Goal: Task Accomplishment & Management: Use online tool/utility

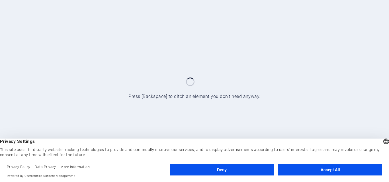
click at [357, 170] on button "Accept All" at bounding box center [330, 170] width 104 height 11
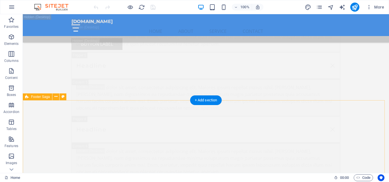
scroll to position [11590, 0]
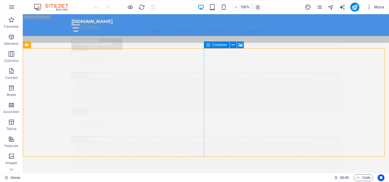
scroll to position [11505, 0]
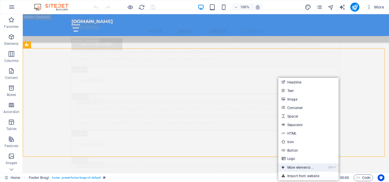
click at [321, 170] on li "Ctrl ⏎ More elements ..." at bounding box center [308, 168] width 60 height 9
click at [307, 168] on link "Ctrl ⏎ More elements ..." at bounding box center [297, 168] width 39 height 9
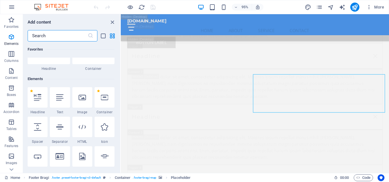
scroll to position [0, 0]
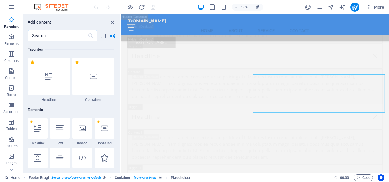
click at [86, 88] on div at bounding box center [93, 77] width 42 height 38
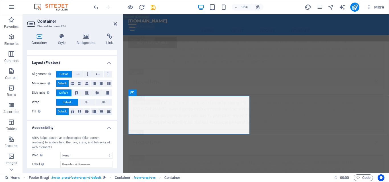
scroll to position [112, 0]
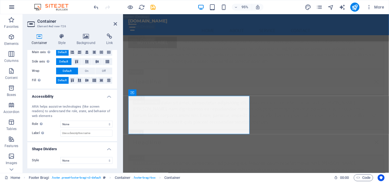
click at [8, 5] on icon "button" at bounding box center [11, 7] width 7 height 7
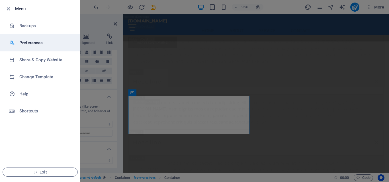
click at [37, 46] on li "Preferences" at bounding box center [40, 42] width 80 height 17
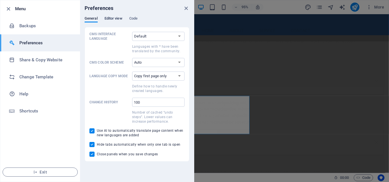
click at [111, 18] on span "Editor view" at bounding box center [113, 19] width 18 height 8
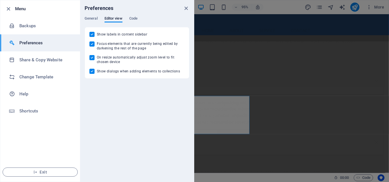
click at [129, 17] on div "General Editor view Code" at bounding box center [137, 21] width 105 height 11
click at [131, 19] on span "Code" at bounding box center [133, 19] width 8 height 8
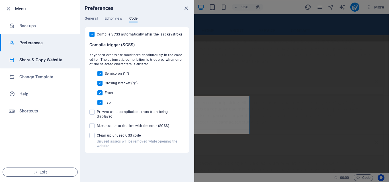
click at [32, 59] on h6 "Share & Copy Website" at bounding box center [45, 60] width 53 height 7
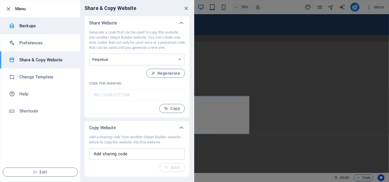
click at [34, 24] on h6 "Backups" at bounding box center [45, 25] width 53 height 7
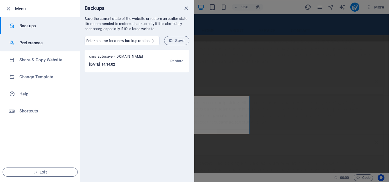
click at [21, 47] on li "Preferences" at bounding box center [40, 42] width 80 height 17
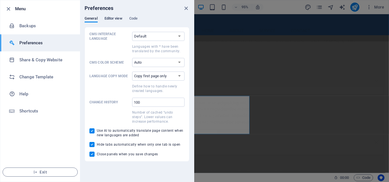
click at [114, 19] on span "Editor view" at bounding box center [113, 19] width 18 height 8
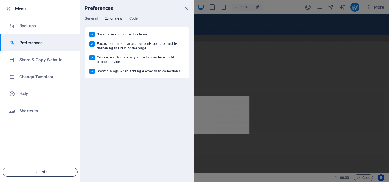
click at [49, 173] on span "Exit" at bounding box center [39, 172] width 65 height 5
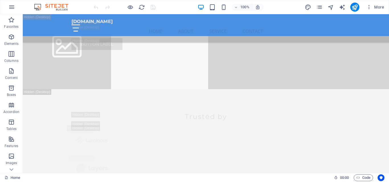
scroll to position [11648, 0]
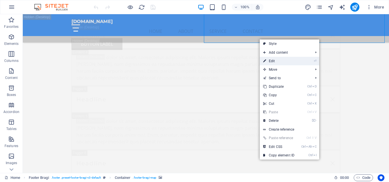
click at [263, 59] on icon at bounding box center [264, 61] width 3 height 9
select select "px"
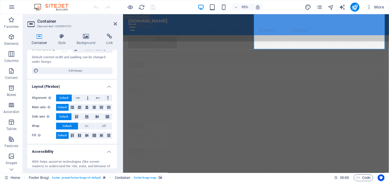
scroll to position [112, 0]
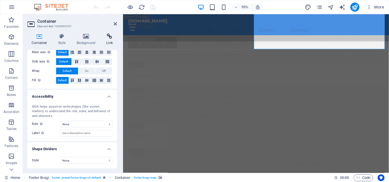
click at [115, 41] on h4 "Link" at bounding box center [109, 40] width 15 height 12
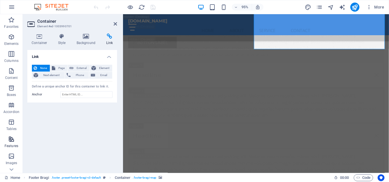
drag, startPoint x: 9, startPoint y: 71, endPoint x: 8, endPoint y: 142, distance: 70.6
click at [9, 71] on icon "button" at bounding box center [11, 71] width 7 height 7
click at [11, 69] on icon "button" at bounding box center [11, 71] width 7 height 7
click at [10, 102] on icon "button" at bounding box center [11, 105] width 7 height 7
click at [8, 123] on icon "button" at bounding box center [11, 122] width 7 height 7
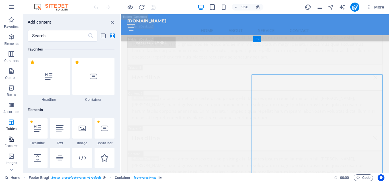
click at [8, 144] on span "Features" at bounding box center [11, 143] width 23 height 14
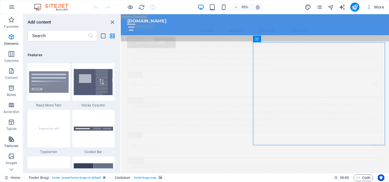
scroll to position [2219, 0]
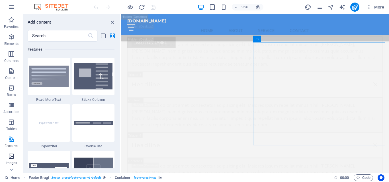
click at [9, 155] on icon "button" at bounding box center [11, 156] width 7 height 7
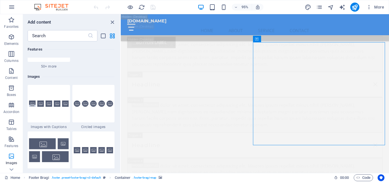
scroll to position [2886, 0]
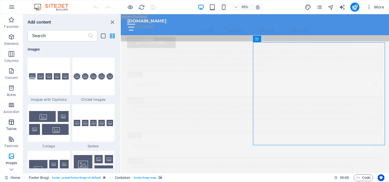
click at [12, 128] on p "Tables" at bounding box center [11, 129] width 10 height 5
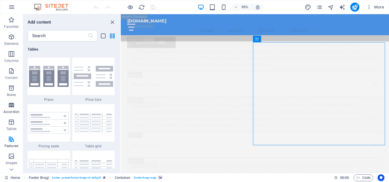
scroll to position [1971, 0]
click at [13, 110] on p "Accordion" at bounding box center [11, 112] width 16 height 5
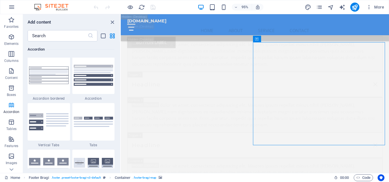
scroll to position [1817, 0]
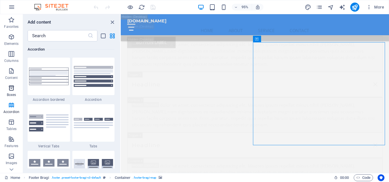
click at [14, 96] on p "Boxes" at bounding box center [11, 95] width 9 height 5
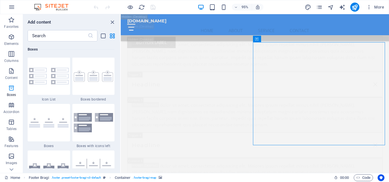
scroll to position [1570, 0]
click at [15, 76] on p "Content" at bounding box center [11, 78] width 13 height 5
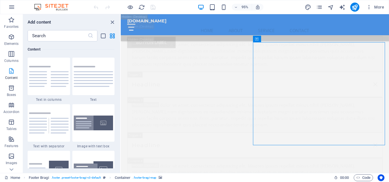
scroll to position [996, 0]
click at [9, 135] on button "Features" at bounding box center [11, 142] width 23 height 17
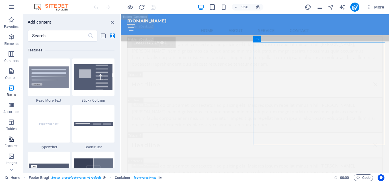
scroll to position [2219, 0]
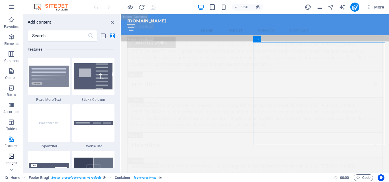
click at [12, 155] on icon "button" at bounding box center [11, 156] width 7 height 7
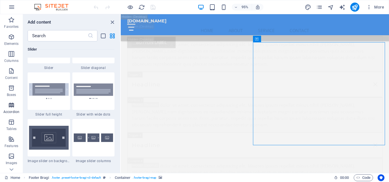
scroll to position [3313, 0]
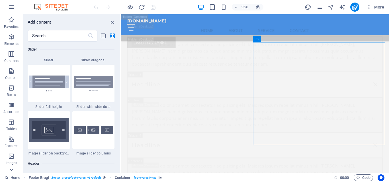
drag, startPoint x: 11, startPoint y: 170, endPoint x: 5, endPoint y: 169, distance: 5.5
click at [11, 170] on icon at bounding box center [11, 170] width 4 height 3
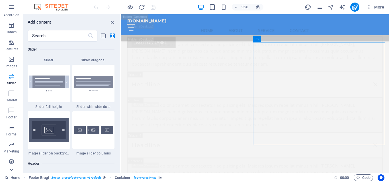
scroll to position [97, 0]
click at [13, 111] on icon "button" at bounding box center [11, 110] width 7 height 7
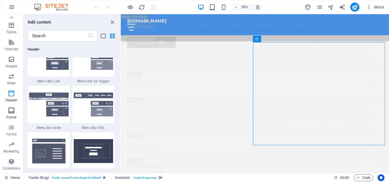
scroll to position [3768, 0]
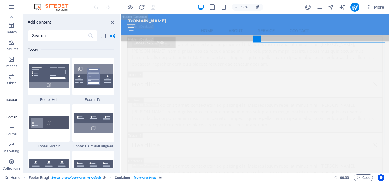
click at [14, 100] on p "Header" at bounding box center [11, 100] width 11 height 5
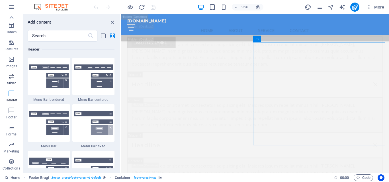
click at [15, 81] on p "Slider" at bounding box center [11, 83] width 9 height 5
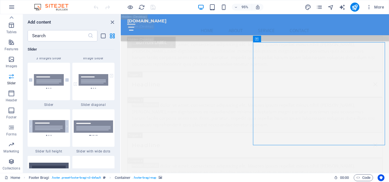
scroll to position [3227, 0]
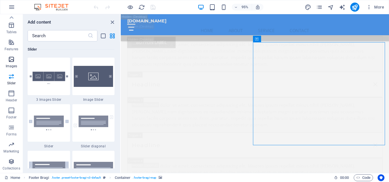
click at [14, 67] on p "Images" at bounding box center [12, 66] width 12 height 5
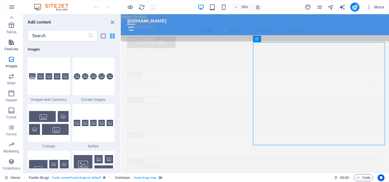
click at [13, 41] on icon "button" at bounding box center [11, 42] width 7 height 7
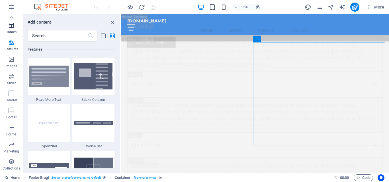
click at [17, 34] on span "Tables" at bounding box center [11, 29] width 23 height 14
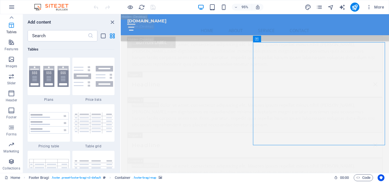
scroll to position [1971, 0]
click at [15, 23] on icon "button" at bounding box center [11, 25] width 7 height 7
click at [11, 25] on icon "button" at bounding box center [11, 25] width 7 height 7
click at [9, 17] on icon at bounding box center [11, 18] width 8 height 8
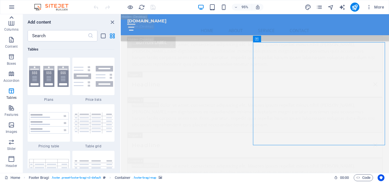
scroll to position [0, 0]
click at [11, 26] on p "Favorites" at bounding box center [11, 26] width 15 height 5
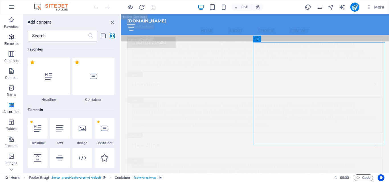
click at [11, 38] on icon "button" at bounding box center [11, 37] width 7 height 7
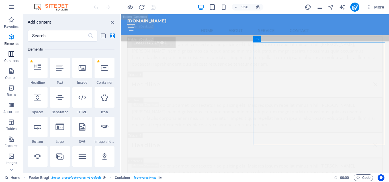
click at [11, 50] on button "Columns" at bounding box center [11, 56] width 23 height 17
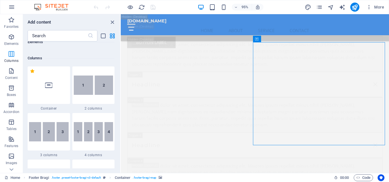
scroll to position [282, 0]
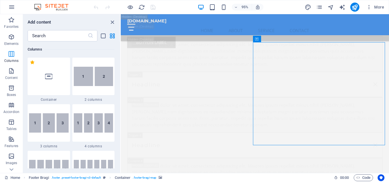
click at [9, 62] on p "Columns" at bounding box center [11, 61] width 14 height 5
click at [11, 90] on icon "button" at bounding box center [11, 88] width 7 height 7
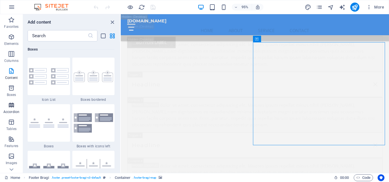
click at [11, 103] on icon "button" at bounding box center [11, 105] width 7 height 7
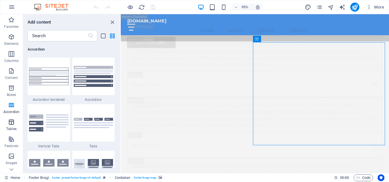
click at [10, 120] on icon "button" at bounding box center [11, 122] width 7 height 7
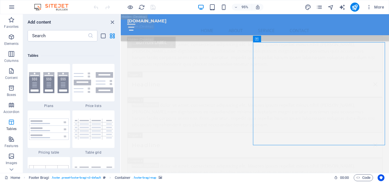
scroll to position [1971, 0]
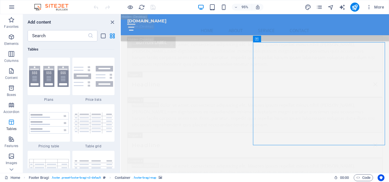
click at [10, 130] on p "Tables" at bounding box center [11, 129] width 10 height 5
click at [11, 144] on span "Features" at bounding box center [11, 143] width 23 height 14
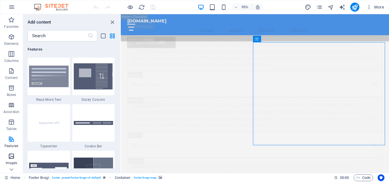
click at [12, 152] on button "Images" at bounding box center [11, 159] width 23 height 17
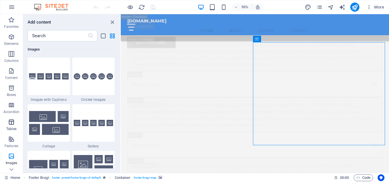
click at [13, 130] on p "Tables" at bounding box center [11, 129] width 10 height 5
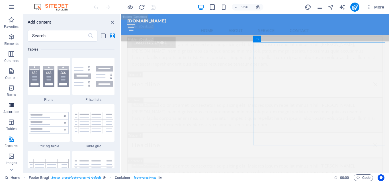
click at [15, 105] on icon "button" at bounding box center [11, 105] width 7 height 7
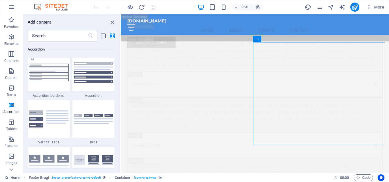
scroll to position [1817, 0]
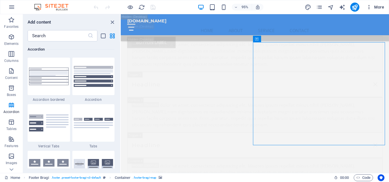
click at [369, 11] on button "More" at bounding box center [375, 7] width 22 height 9
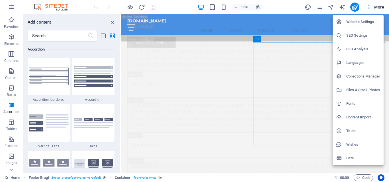
click at [264, 64] on div at bounding box center [194, 91] width 389 height 182
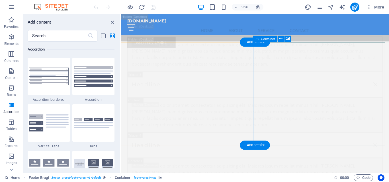
click at [263, 44] on div "+ Add section" at bounding box center [255, 42] width 30 height 9
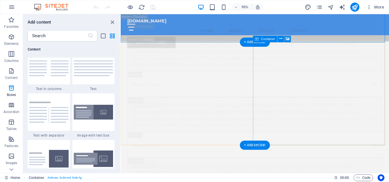
scroll to position [996, 0]
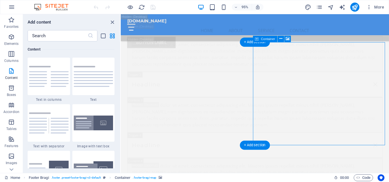
drag, startPoint x: 326, startPoint y: 54, endPoint x: 323, endPoint y: 57, distance: 4.4
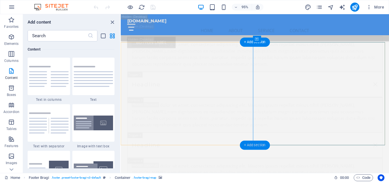
click at [264, 143] on div "+ Add section" at bounding box center [255, 145] width 30 height 9
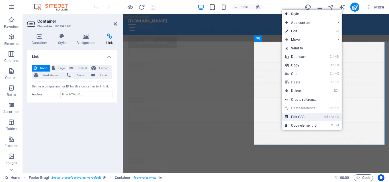
click at [319, 118] on link "Ctrl Alt C Edit CSS" at bounding box center [301, 117] width 38 height 9
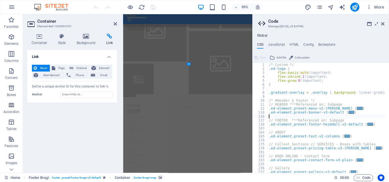
click at [319, 118] on div "/* Custom */ .ed-logo { flex-basis : auto !important; flex-shrink : 1 !importan…" at bounding box center [385, 120] width 234 height 114
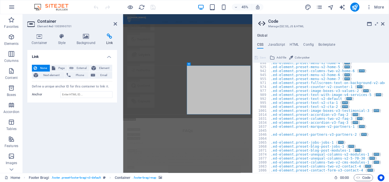
scroll to position [436, 0]
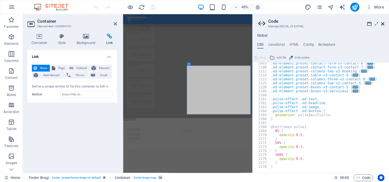
click at [383, 25] on icon at bounding box center [382, 24] width 3 height 5
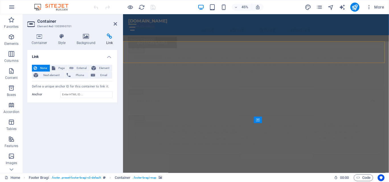
scroll to position [11458, 0]
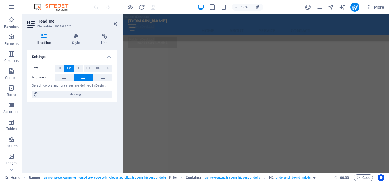
scroll to position [825, 0]
click at [117, 22] on icon at bounding box center [115, 24] width 3 height 5
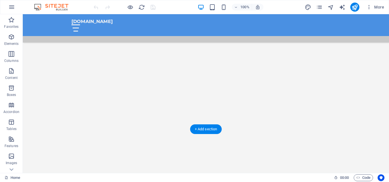
scroll to position [446, 0]
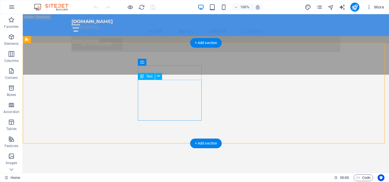
scroll to position [11534, 0]
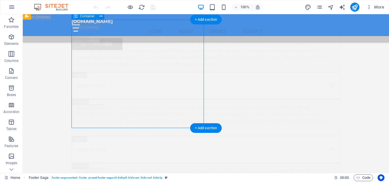
scroll to position [11562, 0]
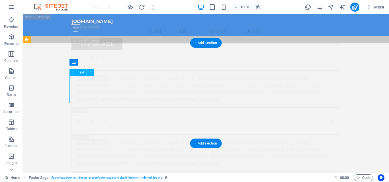
scroll to position [11648, 0]
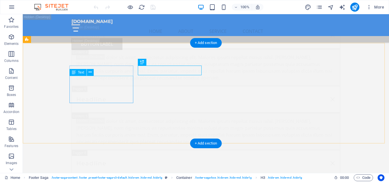
click at [92, 73] on div "H2 Banner Banner Container Menu Bar Spacer H3 Spacer Menu Bar Banner Banner Con…" at bounding box center [206, 93] width 366 height 159
click at [92, 71] on div "H2 Banner Banner Container Menu Bar Spacer H3 Spacer Menu Bar Banner Banner Con…" at bounding box center [206, 93] width 366 height 159
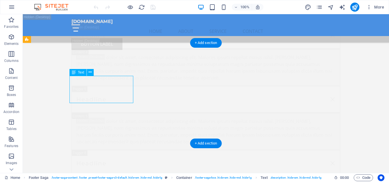
click at [73, 73] on div "H2 Banner Banner Container Menu Bar Spacer H3 Spacer Menu Bar Banner Banner Con…" at bounding box center [206, 93] width 366 height 159
click at [90, 83] on div "H2 Banner Banner Container Menu Bar Spacer H3 Spacer Menu Bar Banner Banner Con…" at bounding box center [206, 93] width 366 height 159
click at [92, 85] on div "H2 Banner Banner Container Menu Bar Spacer H3 Spacer Menu Bar Banner Banner Con…" at bounding box center [206, 93] width 366 height 159
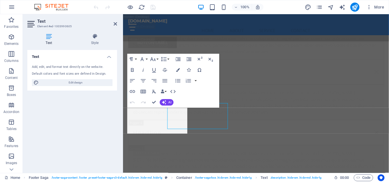
scroll to position [11644, 0]
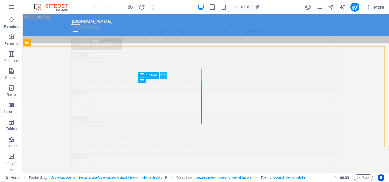
click at [165, 74] on button at bounding box center [163, 75] width 7 height 7
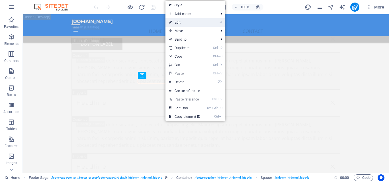
click at [180, 24] on link "⏎ Edit" at bounding box center [184, 22] width 38 height 9
select select "px"
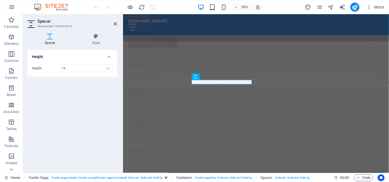
click at [52, 21] on h2 "Spacer" at bounding box center [77, 21] width 80 height 5
click at [53, 6] on img at bounding box center [54, 7] width 43 height 7
click at [63, 12] on div "95% More" at bounding box center [194, 7] width 388 height 14
click at [43, 6] on img at bounding box center [54, 7] width 43 height 7
click at [317, 9] on icon "pages" at bounding box center [319, 7] width 7 height 7
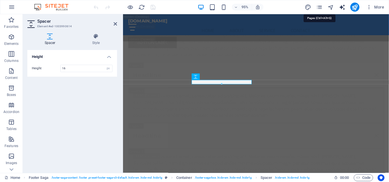
click at [318, 8] on icon "pages" at bounding box center [319, 7] width 7 height 7
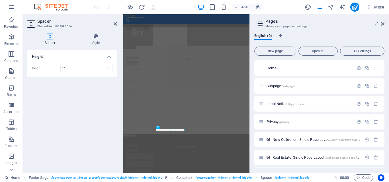
scroll to position [12042, 0]
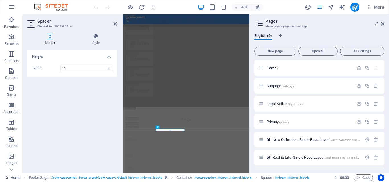
drag, startPoint x: 315, startPoint y: 38, endPoint x: 322, endPoint y: 30, distance: 10.3
drag, startPoint x: 322, startPoint y: 30, endPoint x: 340, endPoint y: 12, distance: 25.4
click at [340, 12] on div "45% More" at bounding box center [194, 7] width 388 height 14
click at [322, 8] on icon "pages" at bounding box center [319, 7] width 7 height 7
click at [322, 7] on icon "pages" at bounding box center [319, 7] width 7 height 7
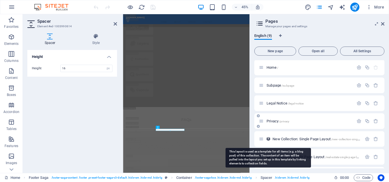
scroll to position [0, 0]
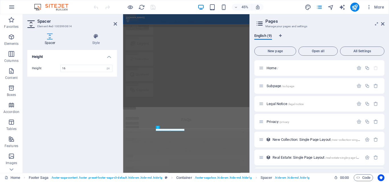
click at [368, 56] on div "New page Open all All Settings Home / Subpage /subpage Legal Notice /legal-noti…" at bounding box center [319, 106] width 130 height 124
click at [369, 53] on button "All Settings" at bounding box center [362, 51] width 44 height 9
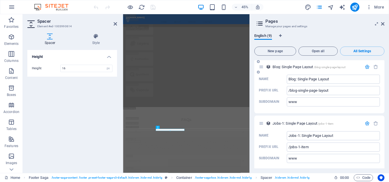
scroll to position [1135, 0]
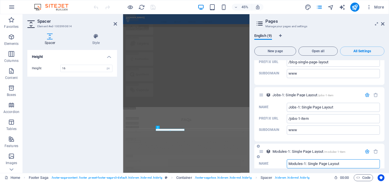
click at [367, 149] on icon "button" at bounding box center [367, 151] width 5 height 5
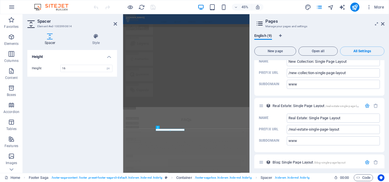
scroll to position [983, 0]
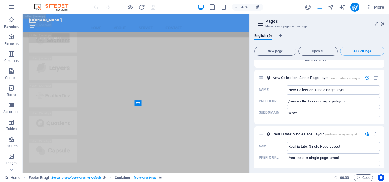
drag, startPoint x: 318, startPoint y: 6, endPoint x: 17, endPoint y: 126, distance: 323.7
click at [318, 6] on icon "pages" at bounding box center [319, 7] width 7 height 7
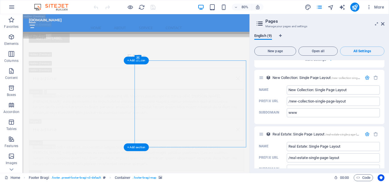
scroll to position [11574, 0]
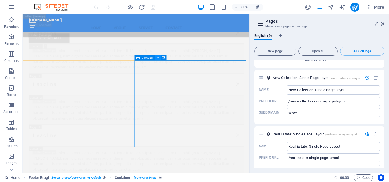
click at [160, 59] on button at bounding box center [157, 57] width 5 height 5
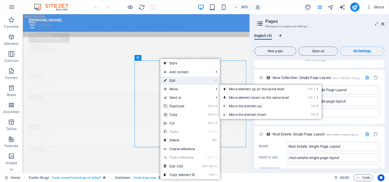
click at [182, 82] on link "⏎ Edit" at bounding box center [179, 81] width 38 height 9
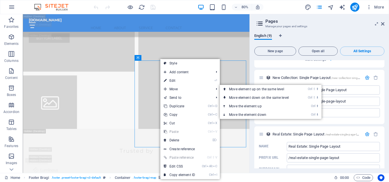
select select "px"
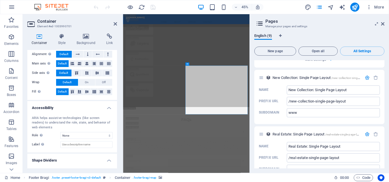
scroll to position [112, 0]
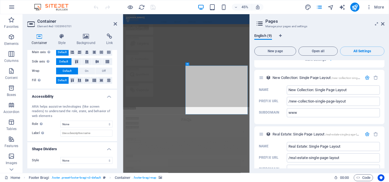
drag, startPoint x: 117, startPoint y: 143, endPoint x: 122, endPoint y: 130, distance: 13.4
click at [122, 130] on aside "Container Element #ed-1003990701 Container Style Background Link Size Height De…" at bounding box center [73, 93] width 100 height 159
drag, startPoint x: 116, startPoint y: 123, endPoint x: 119, endPoint y: 111, distance: 12.5
click at [119, 111] on div "Container Style Background Link Size Height Default px rem % vh vw Min. height …" at bounding box center [72, 101] width 99 height 144
drag, startPoint x: 117, startPoint y: 117, endPoint x: 118, endPoint y: 105, distance: 12.0
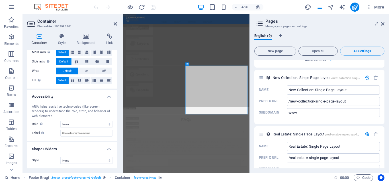
click at [118, 105] on div "Container Style Background Link Size Height Default px rem % vh vw Min. height …" at bounding box center [72, 101] width 99 height 144
drag, startPoint x: 117, startPoint y: 106, endPoint x: 118, endPoint y: 100, distance: 6.4
click at [118, 100] on div "Container Style Background Link Size Height Default px rem % vh vw Min. height …" at bounding box center [72, 101] width 99 height 144
drag, startPoint x: 118, startPoint y: 100, endPoint x: 117, endPoint y: 94, distance: 5.5
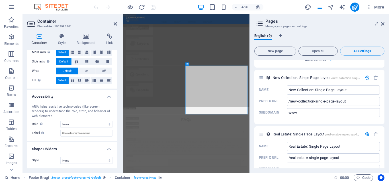
click at [118, 97] on div "Container Style Background Link Size Height Default px rem % vh vw Min. height …" at bounding box center [72, 101] width 99 height 144
drag, startPoint x: 117, startPoint y: 112, endPoint x: 122, endPoint y: 101, distance: 11.7
click at [122, 101] on aside "Container Element #ed-1003990701 Container Style Background Link Size Height De…" at bounding box center [73, 93] width 100 height 159
click at [118, 99] on div "Container Style Background Link Size Height Default px rem % vh vw Min. height …" at bounding box center [72, 101] width 99 height 144
click at [116, 98] on div "Container Style Background Link Size Height Default px rem % vh vw Min. height …" at bounding box center [72, 101] width 99 height 144
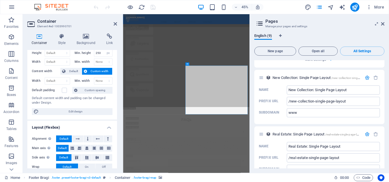
scroll to position [11, 0]
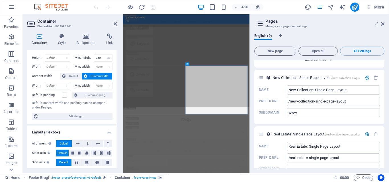
click at [118, 93] on div "Container Style Background Link Size Height Default px rem % vh vw Min. height …" at bounding box center [72, 101] width 99 height 144
click at [119, 92] on div "Container Style Background Link Size Height Default px rem % vh vw Min. height …" at bounding box center [72, 101] width 99 height 144
click at [121, 91] on div "Container Style Background Link Size Height Default px rem % vh vw Min. height …" at bounding box center [72, 101] width 99 height 144
